Goal: Task Accomplishment & Management: Complete application form

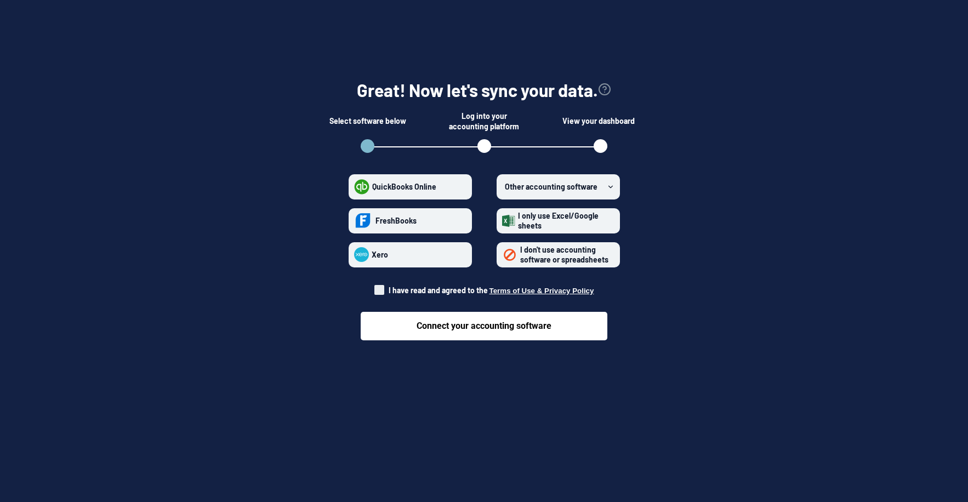
click at [533, 187] on strong "Other accounting software" at bounding box center [551, 186] width 93 height 9
click at [503, 187] on software "Other accounting software" at bounding box center [502, 186] width 1 height 1
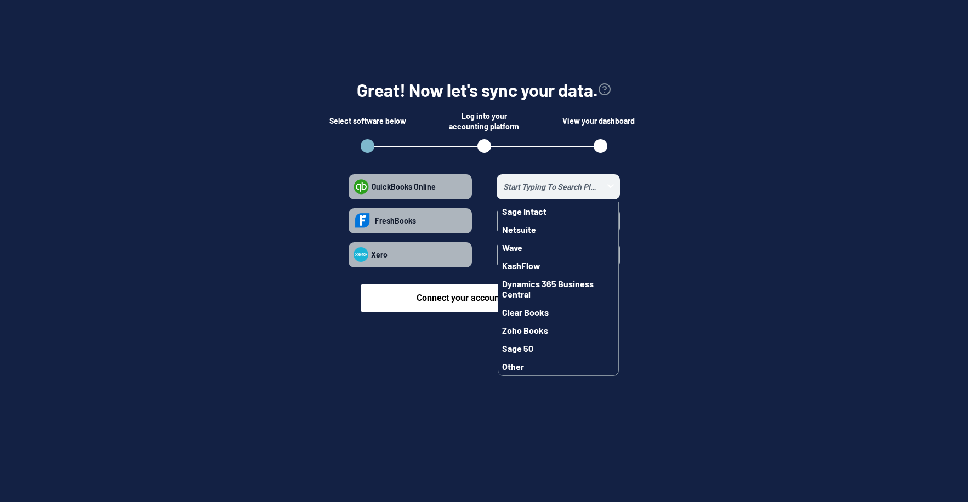
click at [497, 416] on div at bounding box center [484, 251] width 968 height 502
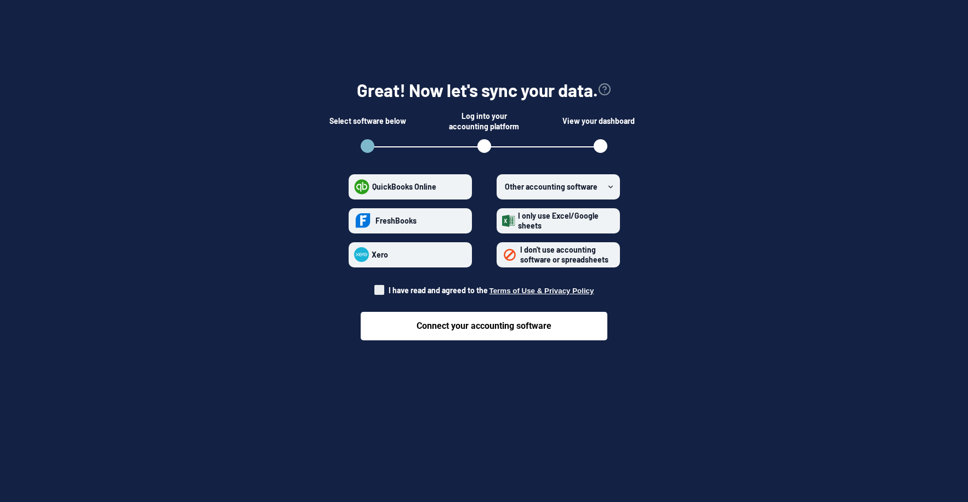
click at [435, 295] on span "I have read and agreed to the Terms of Use & Privacy Policy" at bounding box center [484, 290] width 220 height 11
click at [375, 288] on input "I have read and agreed to the Terms of Use & Privacy Policy" at bounding box center [374, 287] width 1 height 1
checkbox input "true"
drag, startPoint x: 435, startPoint y: 296, endPoint x: 432, endPoint y: 303, distance: 7.6
drag, startPoint x: 432, startPoint y: 303, endPoint x: 286, endPoint y: 352, distance: 154.4
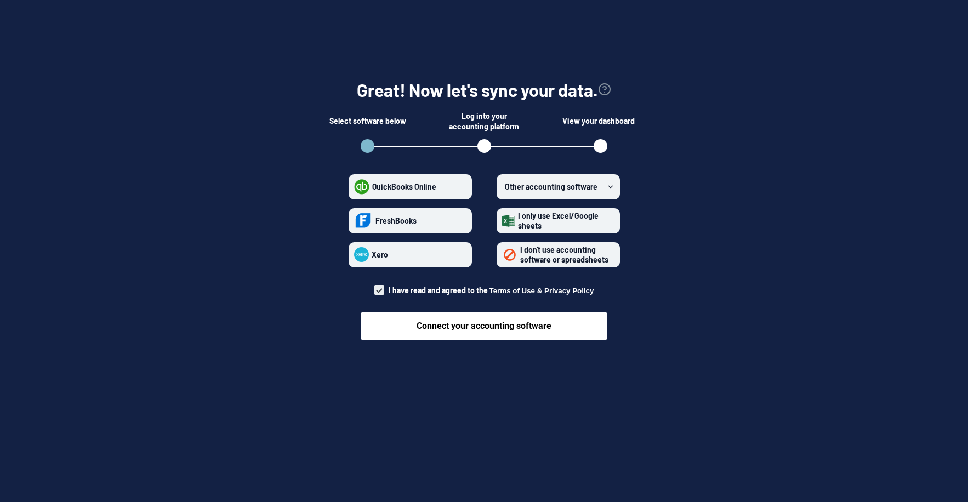
click at [286, 352] on section "Great! Now let's sync your data. Select software below Log into your accounting…" at bounding box center [484, 206] width 933 height 324
click at [559, 216] on strong "I only use Excel/Google sheets" at bounding box center [558, 220] width 81 height 19
click at [503, 220] on sheets "I only use Excel/Google sheets" at bounding box center [502, 220] width 1 height 1
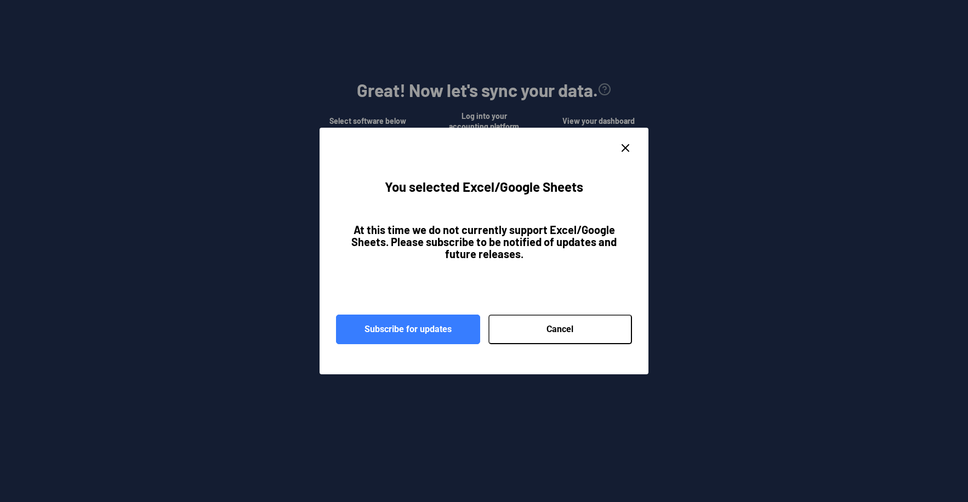
click at [536, 337] on button "Cancel" at bounding box center [560, 330] width 144 height 30
radio sheets "false"
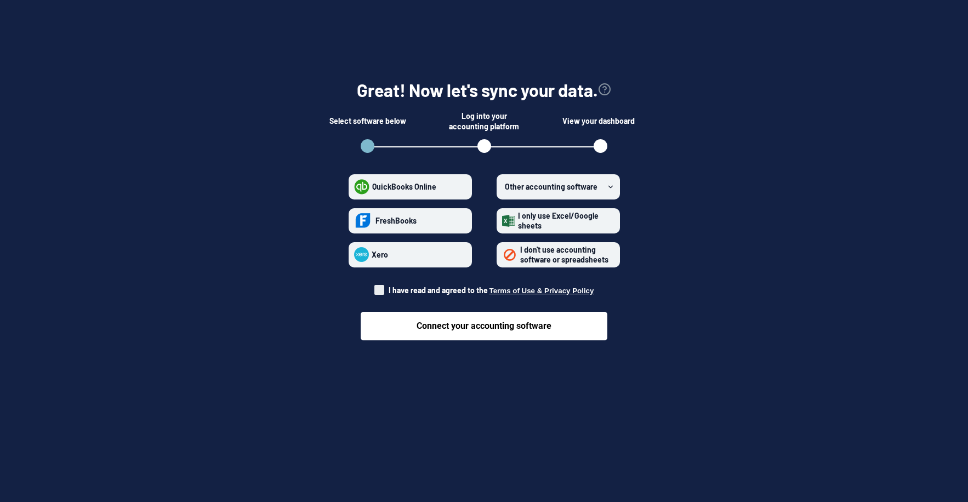
click at [586, 194] on label "Other accounting software" at bounding box center [558, 186] width 123 height 25
click at [503, 187] on software "Other accounting software" at bounding box center [502, 186] width 1 height 1
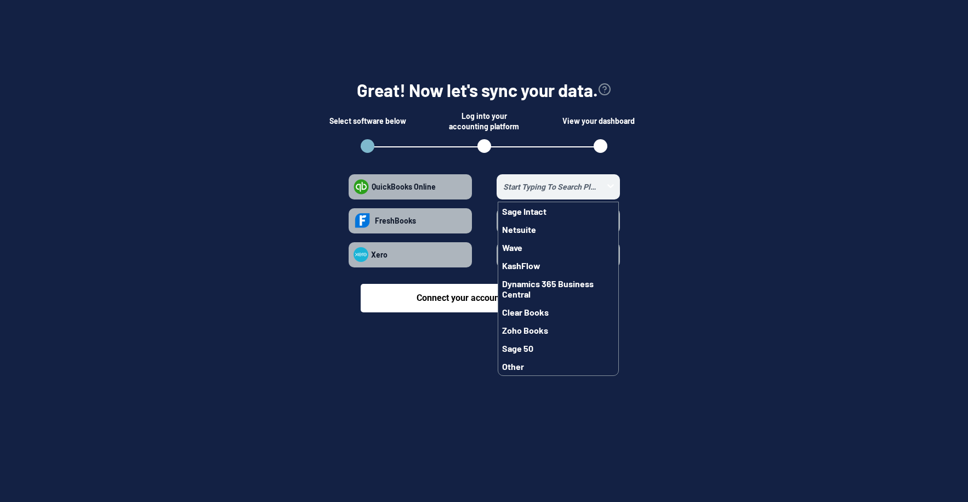
click at [586, 189] on input "Sage Intact Netsuite Wave KashFlow Dynamics 365 Business Central Clear Books Zo…" at bounding box center [550, 186] width 105 height 13
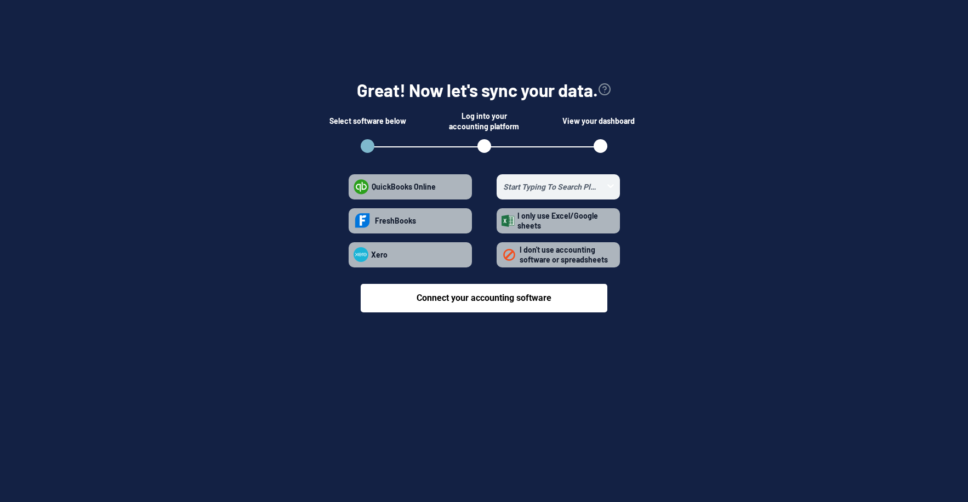
click at [671, 148] on section "Great! Now let's sync your data. Select software below Log into your accounting…" at bounding box center [484, 192] width 933 height 296
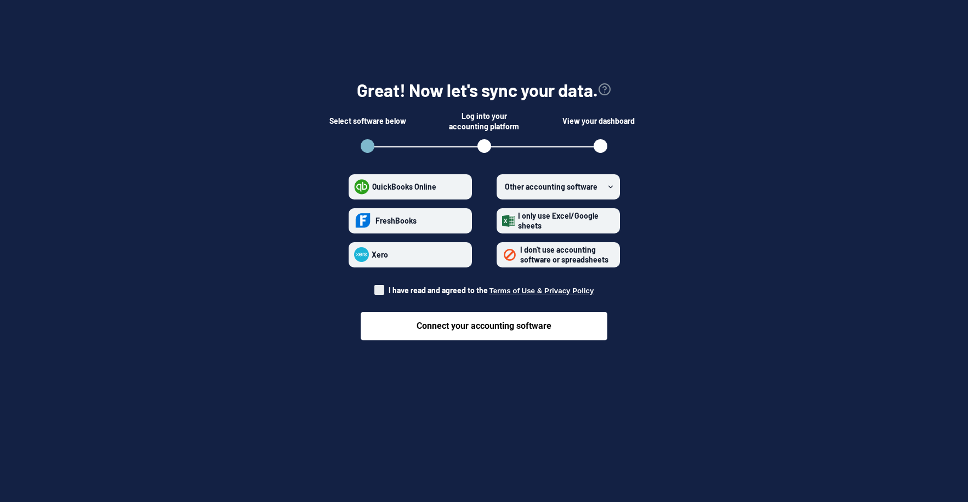
click at [443, 296] on div "Connect your accounting software" at bounding box center [484, 317] width 247 height 45
click at [526, 259] on strong "I don't use accounting software or spreadsheets" at bounding box center [564, 254] width 88 height 19
click at [503, 255] on spreadsheets "I don't use accounting software or spreadsheets" at bounding box center [502, 254] width 1 height 1
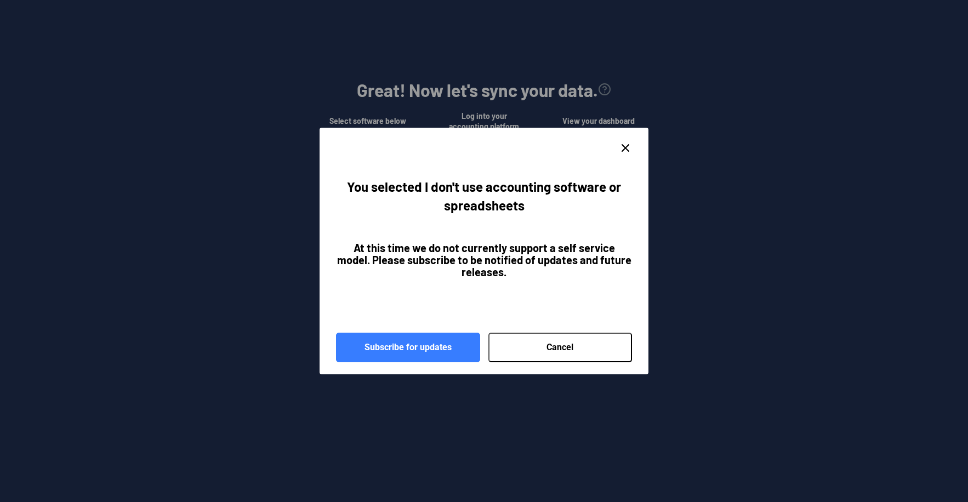
click at [535, 344] on button "Cancel" at bounding box center [560, 348] width 144 height 30
radio spreadsheets "false"
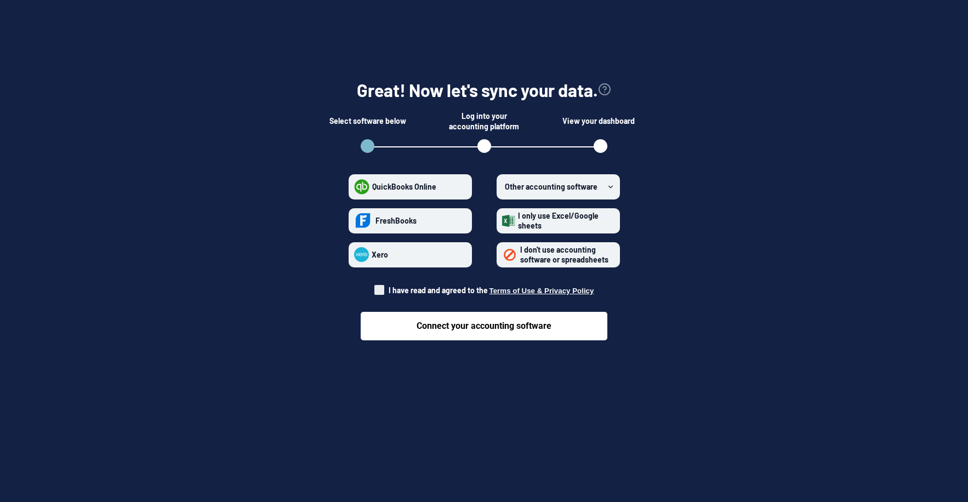
click at [440, 292] on span "I have read and agreed to the Terms of Use & Privacy Policy" at bounding box center [492, 290] width 206 height 9
click at [375, 288] on input "I have read and agreed to the Terms of Use & Privacy Policy" at bounding box center [374, 287] width 1 height 1
checkbox input "true"
click at [573, 184] on strong "Other accounting software" at bounding box center [551, 186] width 93 height 9
click at [503, 186] on software "Other accounting software" at bounding box center [502, 186] width 1 height 1
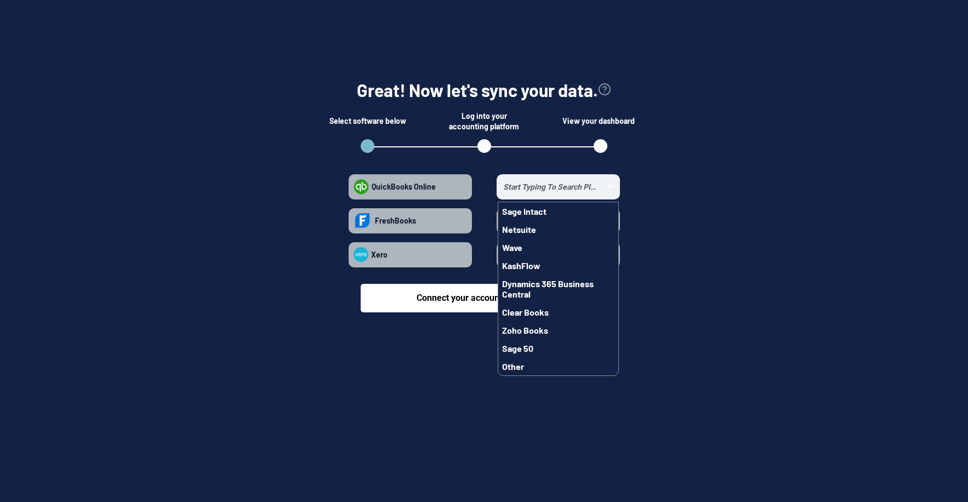
click at [573, 184] on input "Sage Intact Netsuite Wave KashFlow Dynamics 365 Business Central Clear Books Zo…" at bounding box center [550, 186] width 105 height 13
